Goal: Navigation & Orientation: Find specific page/section

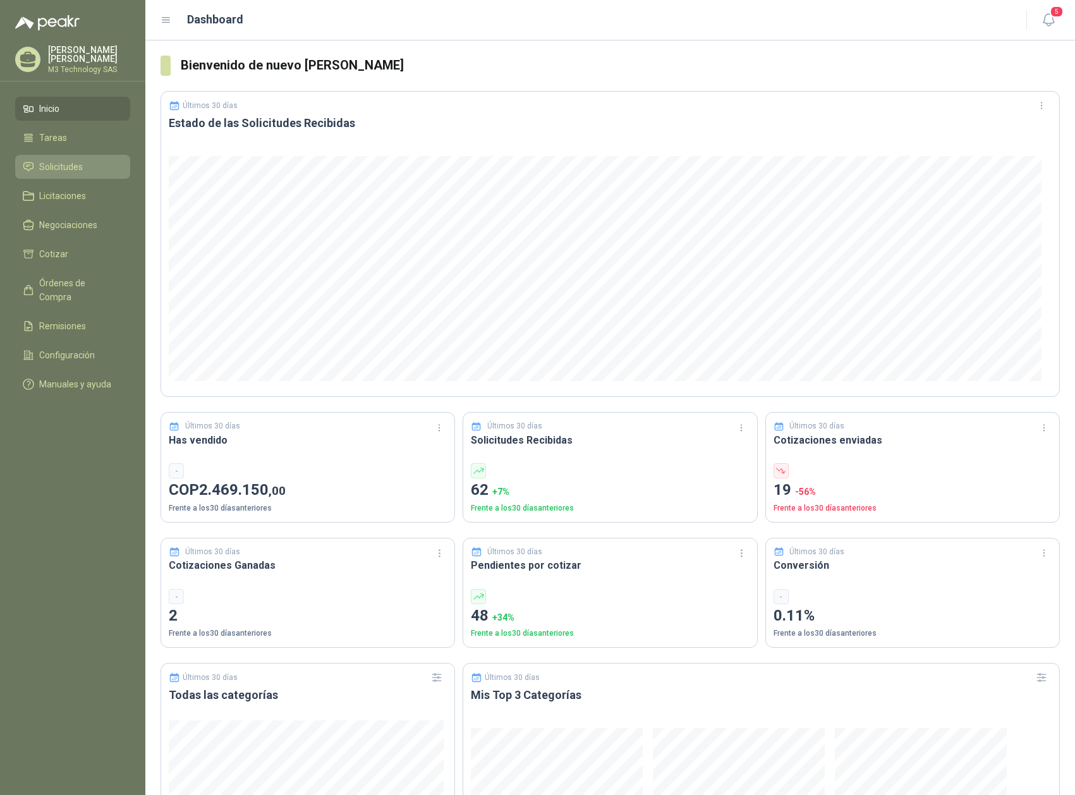
click at [61, 160] on span "Solicitudes" at bounding box center [61, 167] width 44 height 14
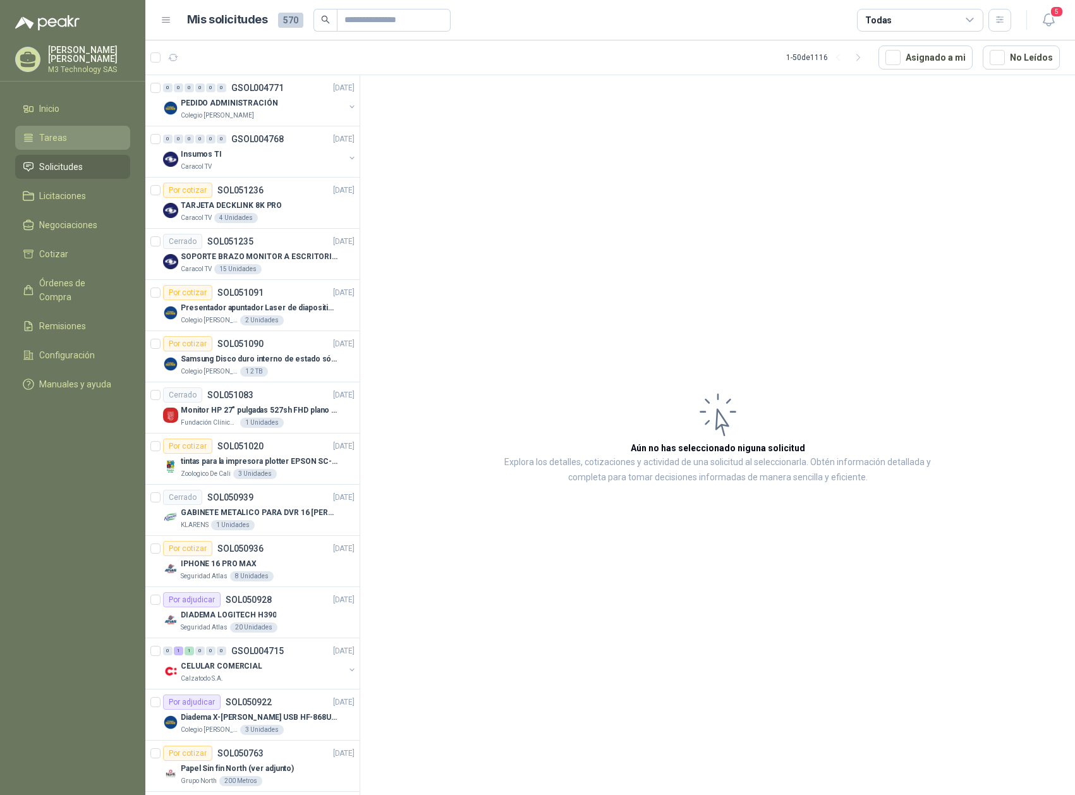
click at [76, 136] on li "Tareas" at bounding box center [73, 138] width 100 height 14
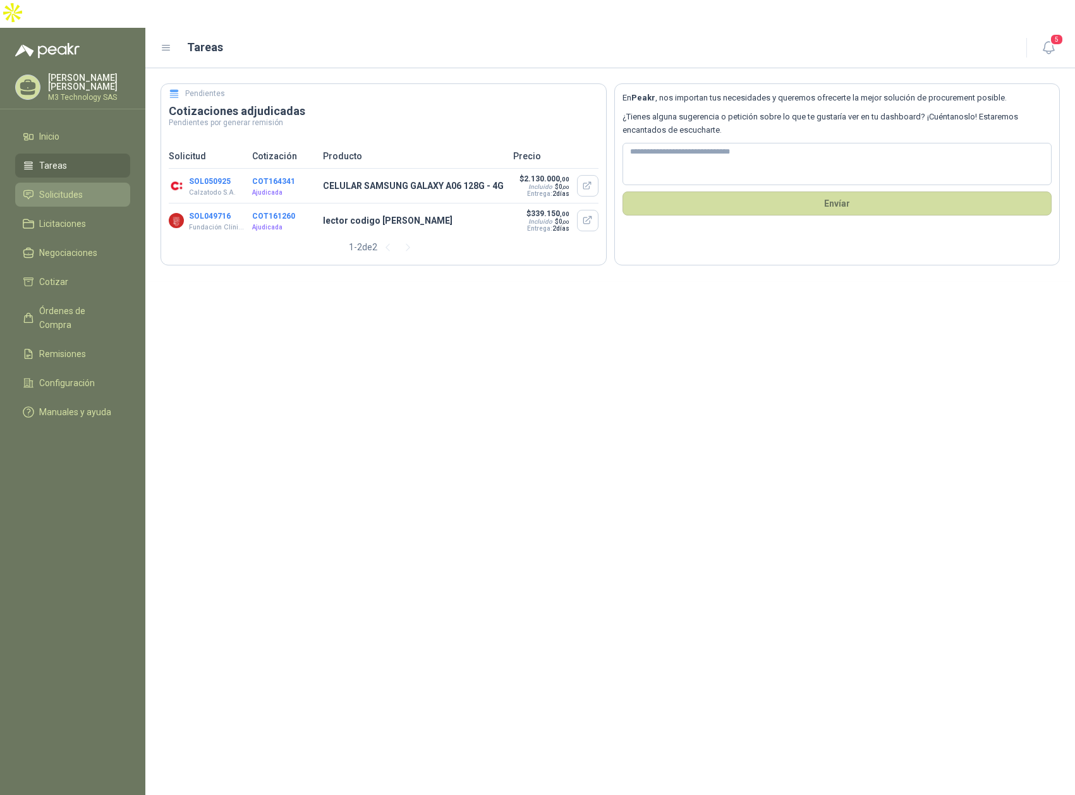
click at [72, 188] on span "Solicitudes" at bounding box center [61, 195] width 44 height 14
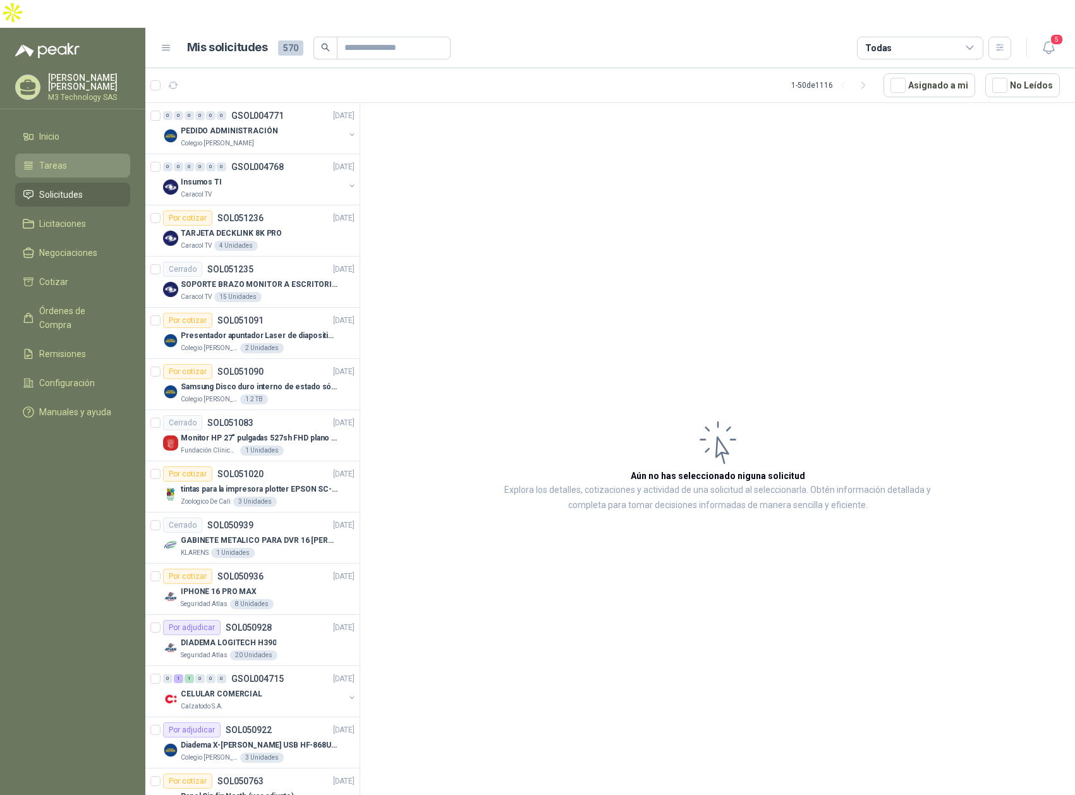
click at [54, 159] on span "Tareas" at bounding box center [53, 166] width 28 height 14
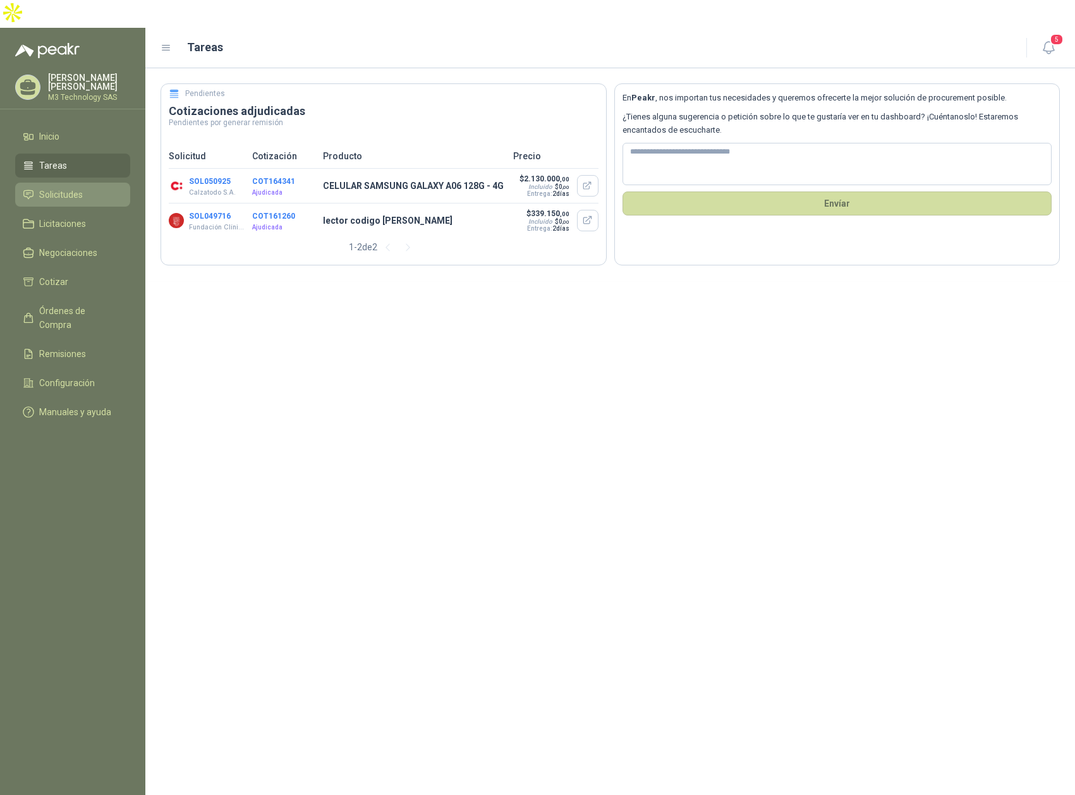
click at [71, 188] on span "Solicitudes" at bounding box center [61, 195] width 44 height 14
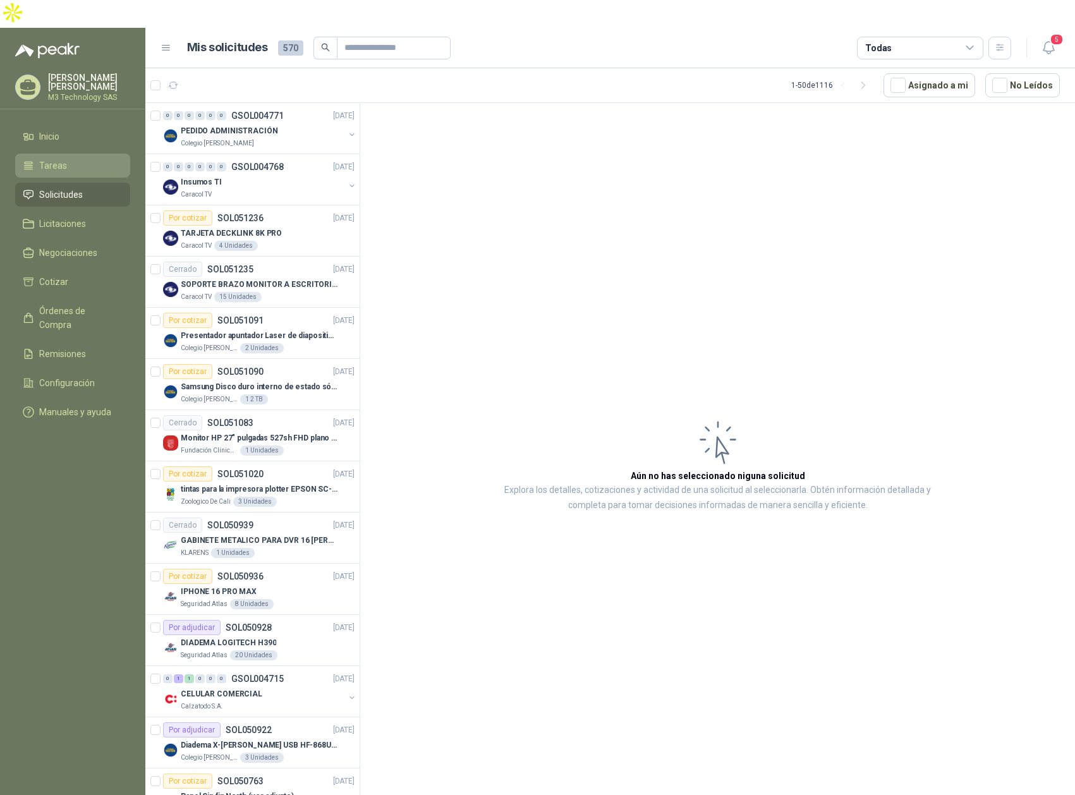
click at [68, 159] on li "Tareas" at bounding box center [73, 166] width 100 height 14
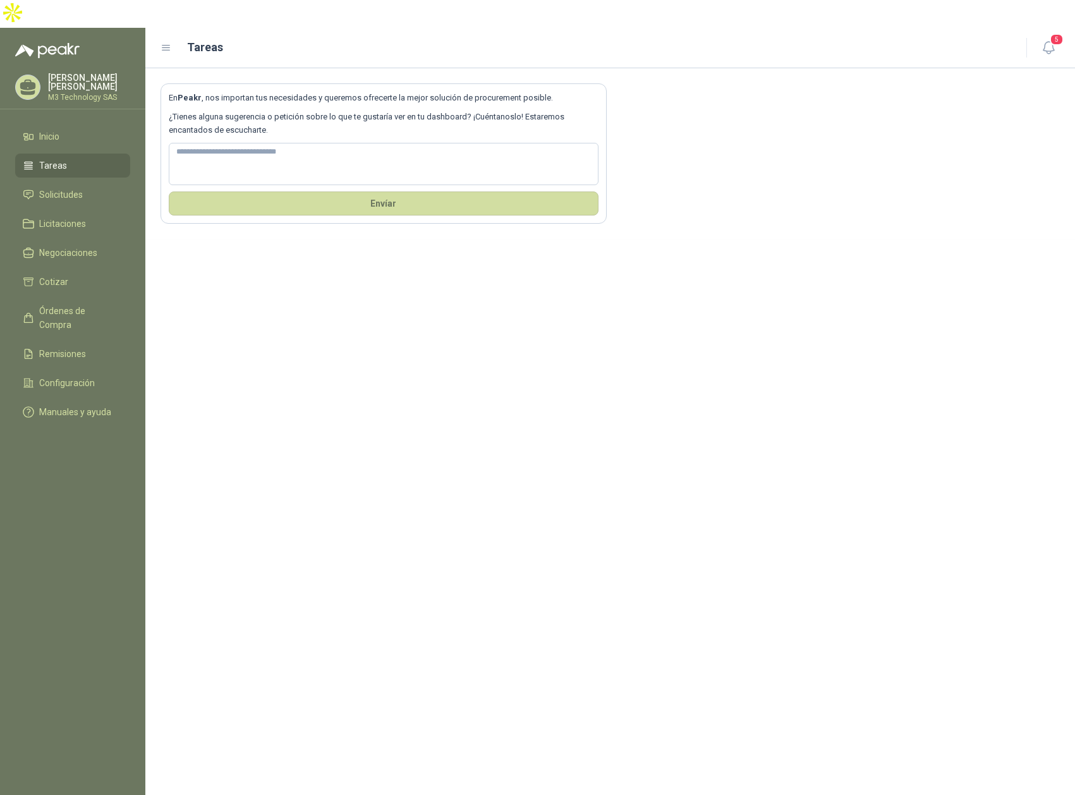
click at [63, 159] on span "Tareas" at bounding box center [53, 166] width 28 height 14
click at [59, 188] on span "Solicitudes" at bounding box center [61, 195] width 44 height 14
